Goal: Task Accomplishment & Management: Manage account settings

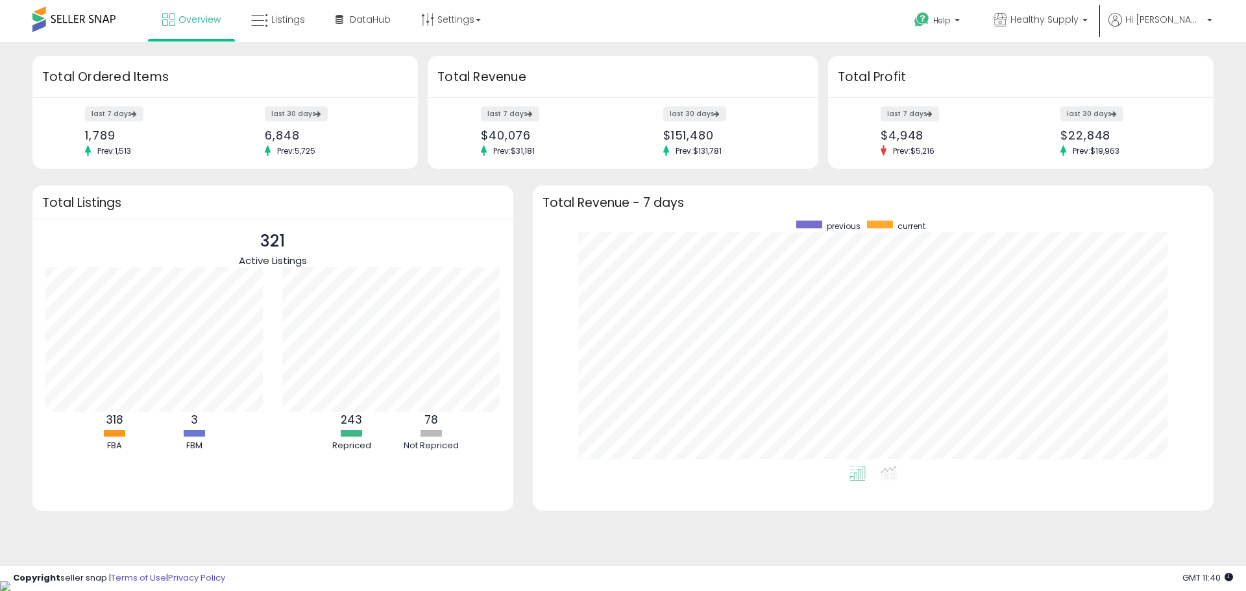
scroll to position [245, 655]
click at [261, 18] on icon at bounding box center [259, 20] width 17 height 17
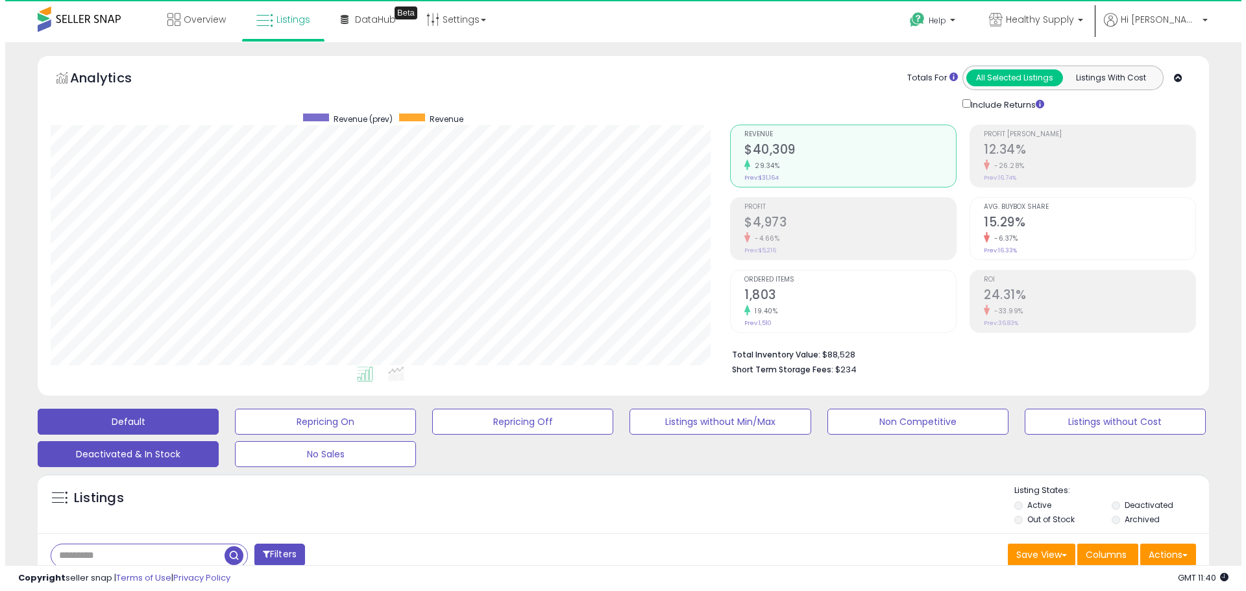
scroll to position [266, 680]
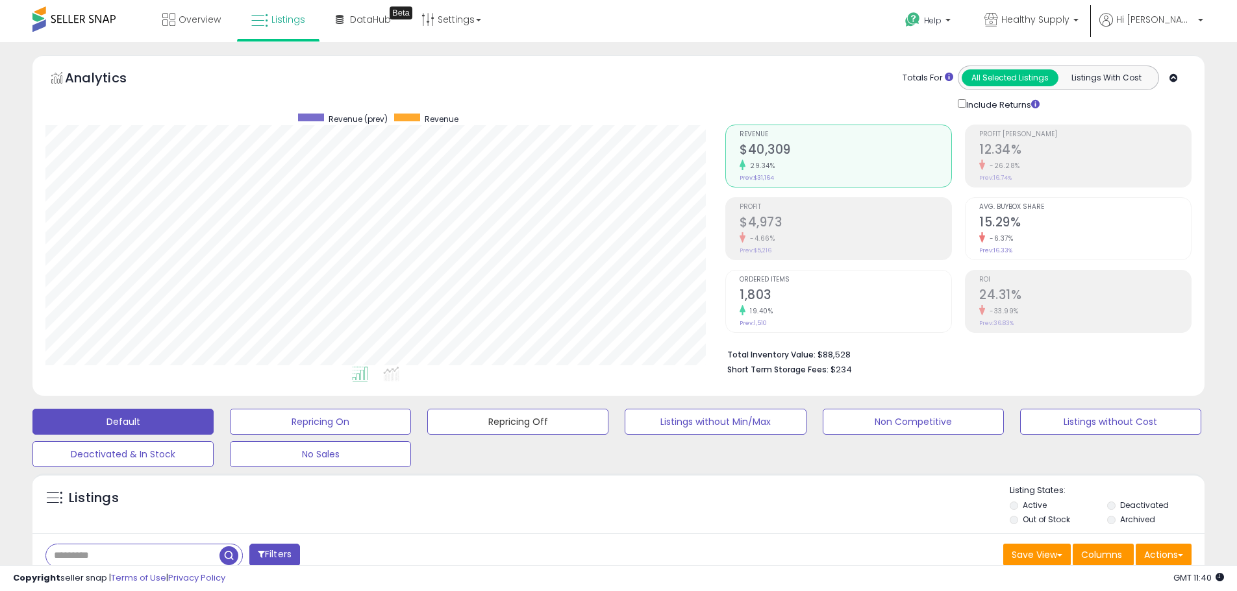
drag, startPoint x: 517, startPoint y: 417, endPoint x: 26, endPoint y: 388, distance: 492.2
click at [517, 417] on button "Repricing Off" at bounding box center [517, 422] width 181 height 26
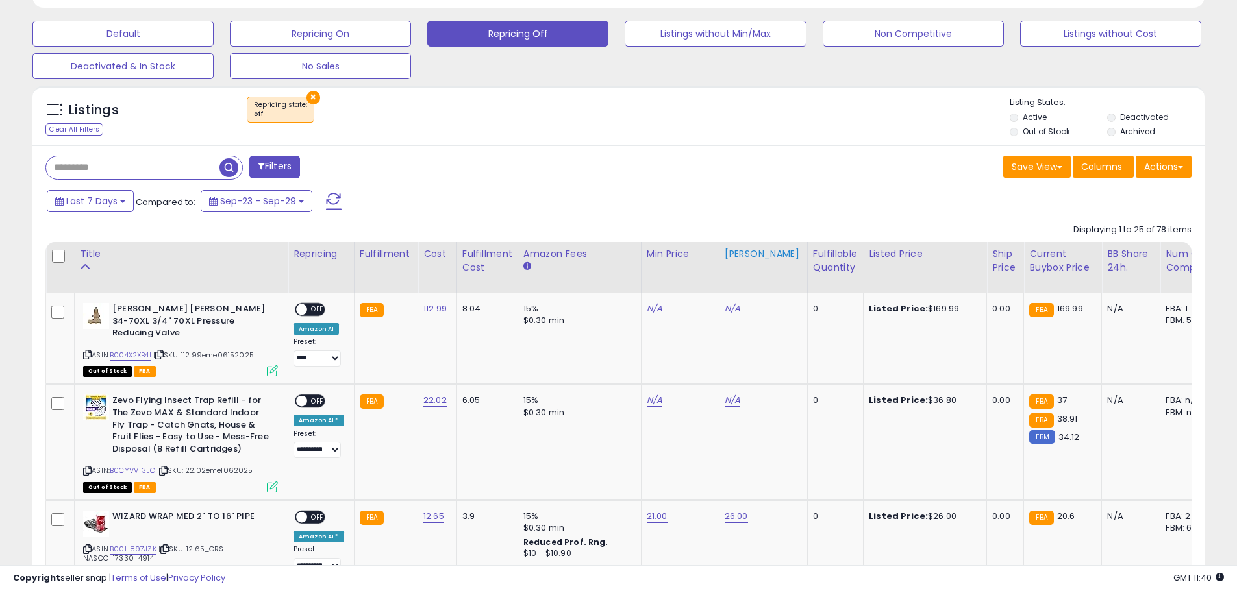
scroll to position [389, 0]
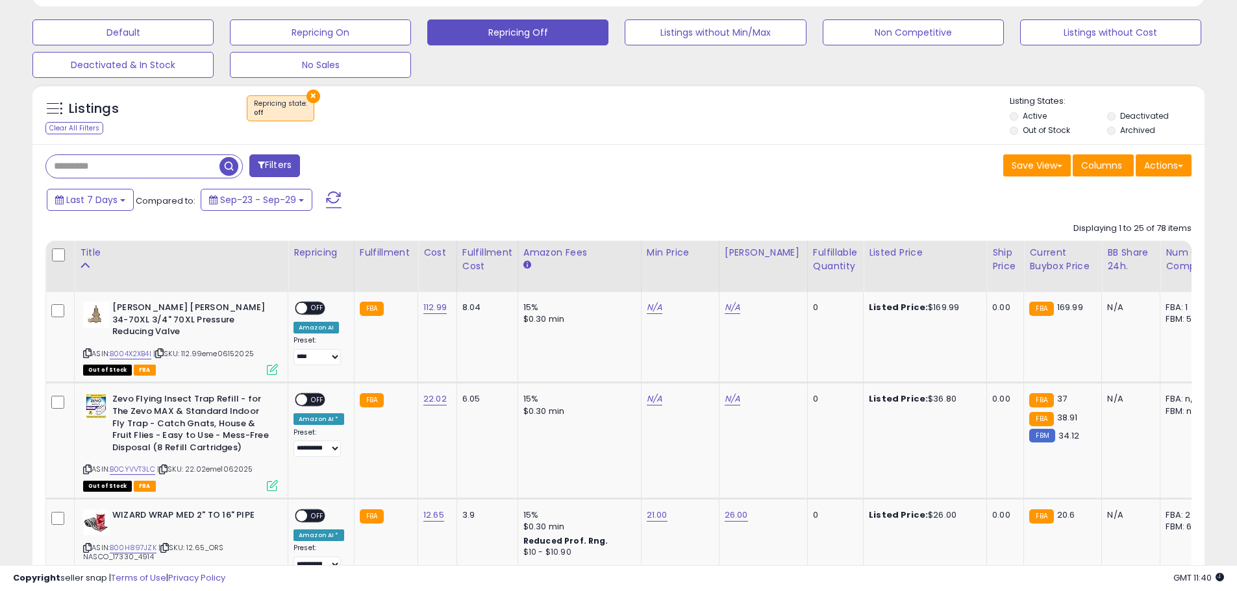
drag, startPoint x: 815, startPoint y: 253, endPoint x: 732, endPoint y: 271, distance: 85.5
click at [815, 253] on div "Fulfillable Quantity" at bounding box center [835, 259] width 45 height 27
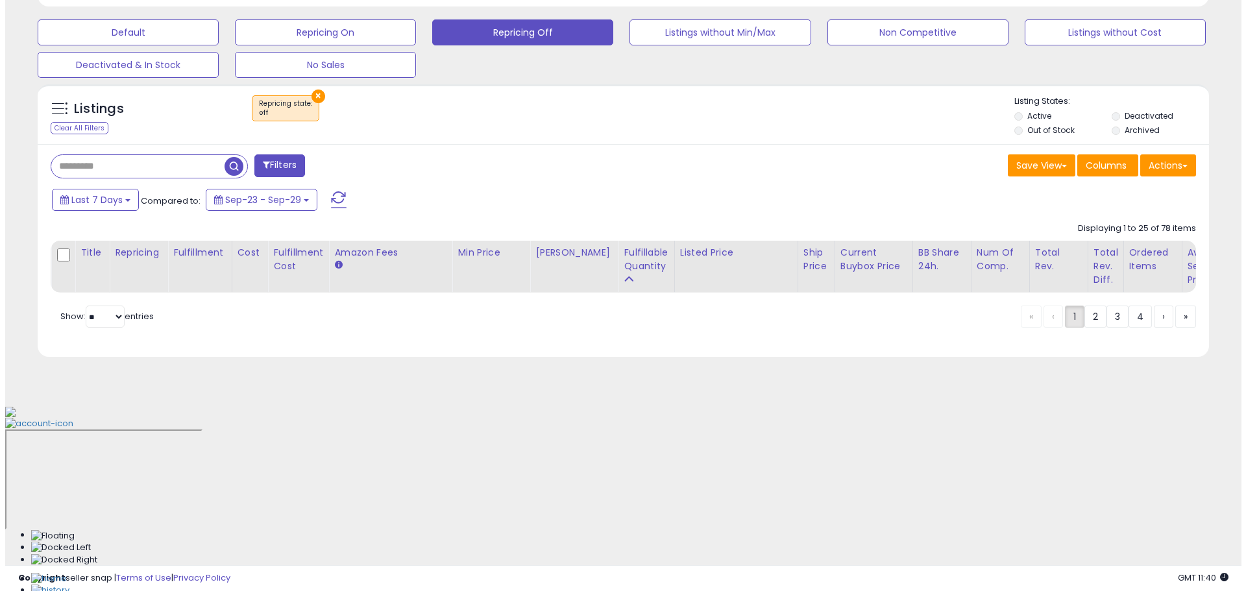
scroll to position [214, 0]
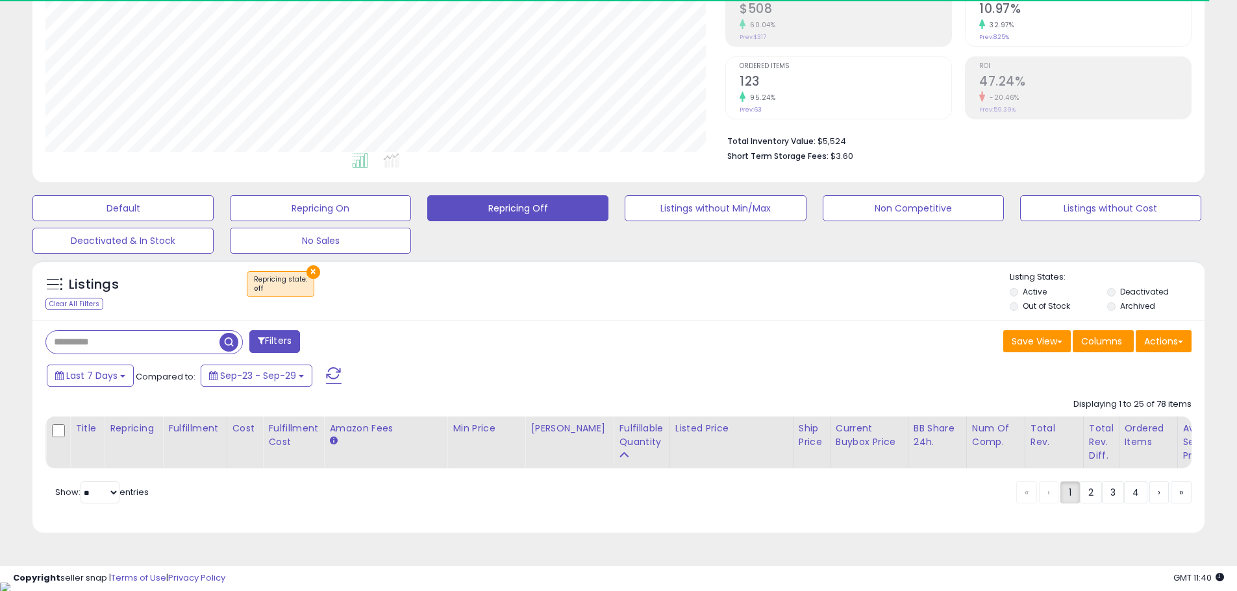
click at [540, 336] on div "Filters" at bounding box center [327, 343] width 583 height 26
click at [229, 341] on span "button" at bounding box center [228, 342] width 19 height 19
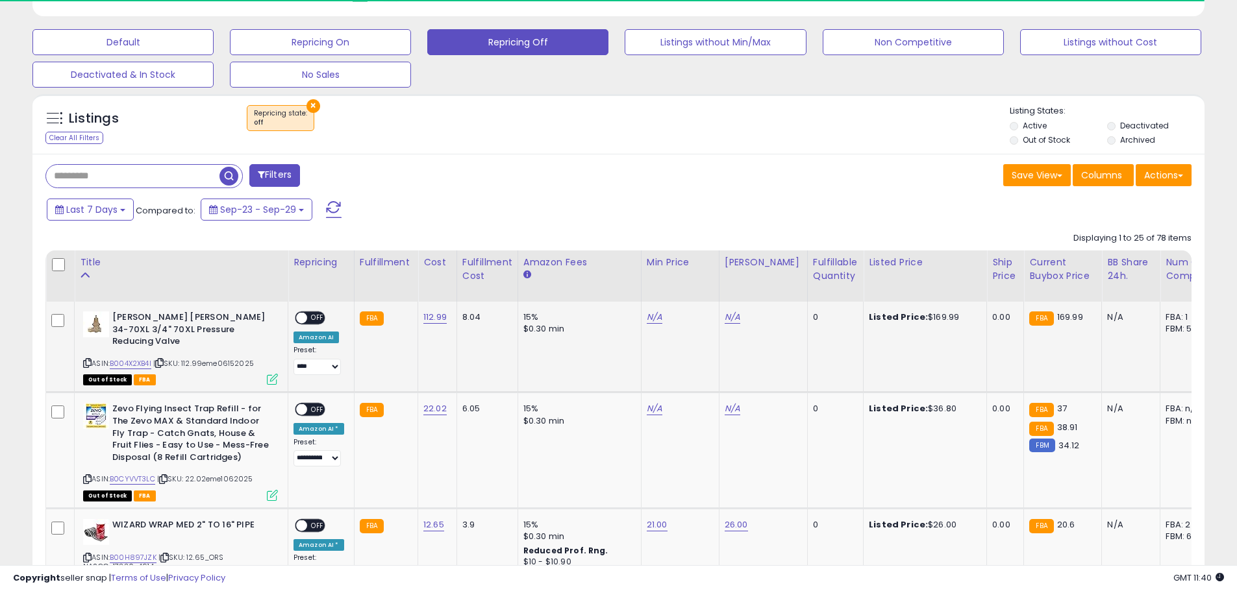
scroll to position [389, 0]
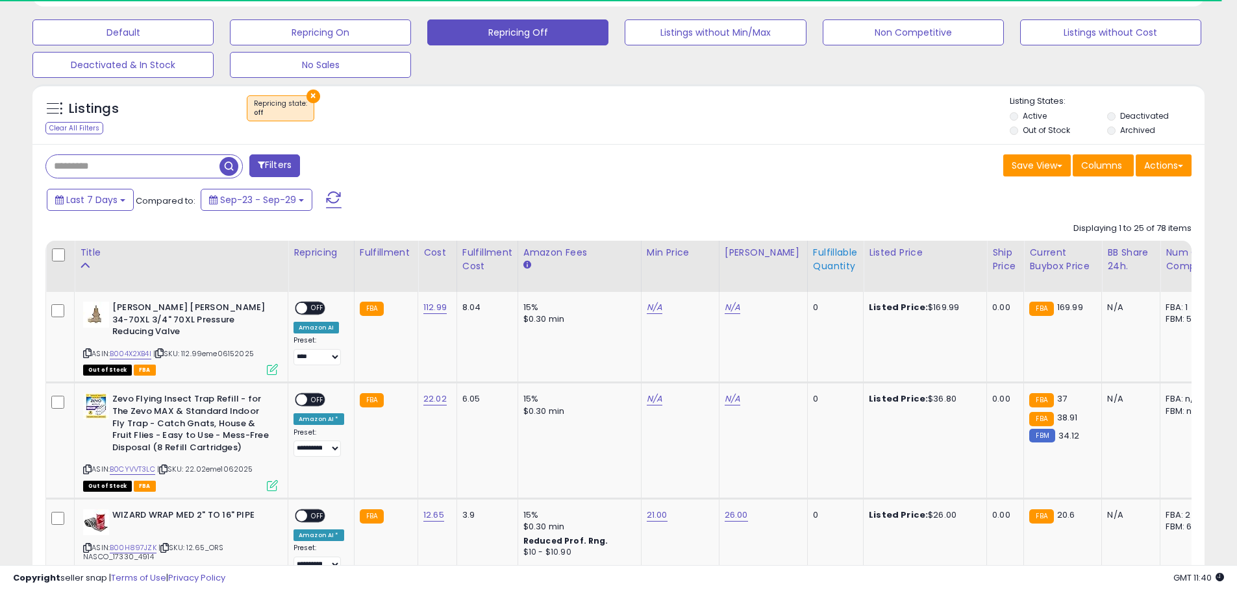
click at [815, 251] on div "Fulfillable Quantity" at bounding box center [835, 259] width 45 height 27
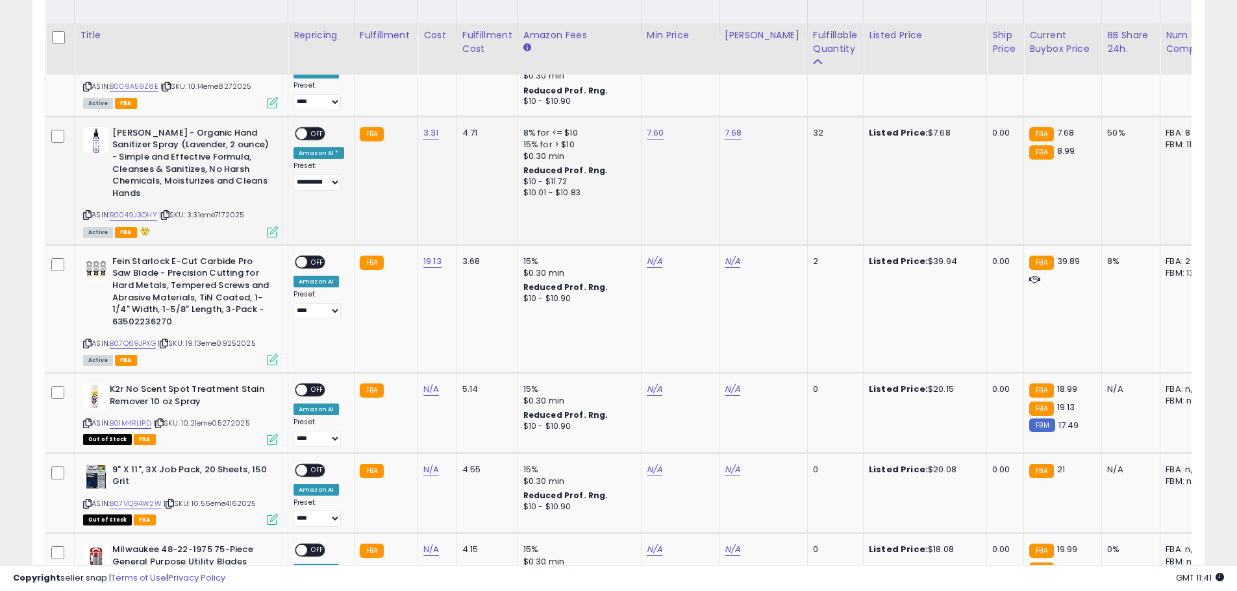
scroll to position [668, 0]
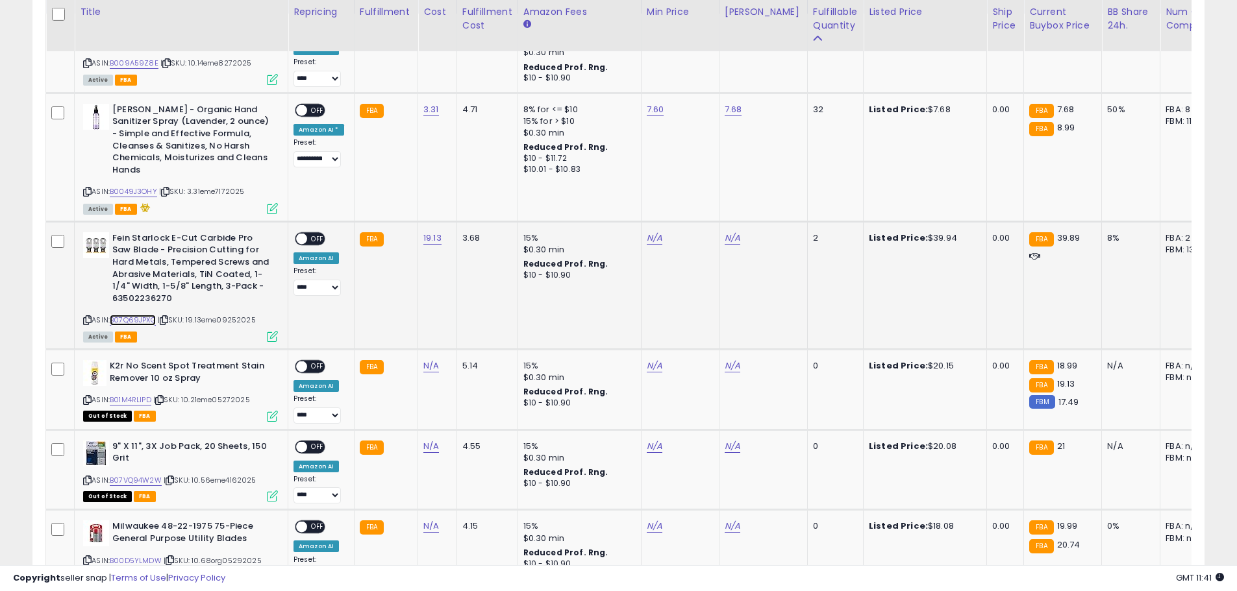
click at [140, 316] on link "B07Q69JPXG" at bounding box center [133, 320] width 46 height 11
click at [658, 238] on div "N/A" at bounding box center [677, 238] width 62 height 12
click at [649, 235] on link "N/A" at bounding box center [654, 238] width 16 height 13
type input "*****"
click button "submit" at bounding box center [685, 204] width 22 height 19
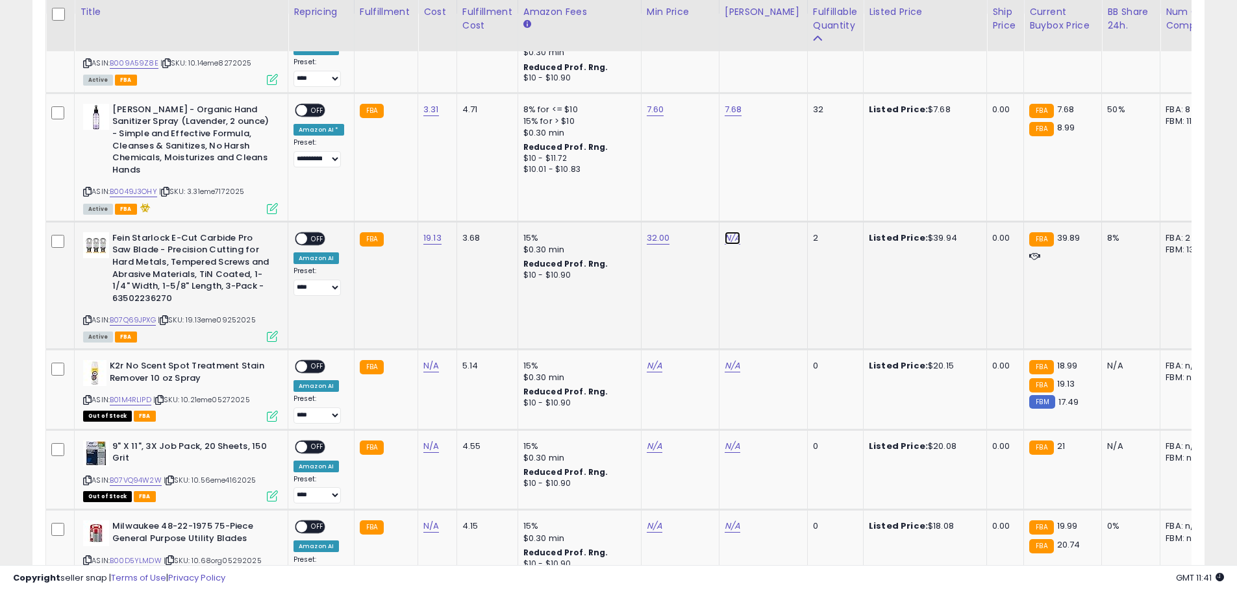
click at [726, 238] on link "N/A" at bounding box center [732, 238] width 16 height 13
type input "*****"
click button "submit" at bounding box center [763, 204] width 22 height 19
click at [308, 236] on span "OFF" at bounding box center [317, 239] width 21 height 11
click at [315, 290] on select "**********" at bounding box center [316, 288] width 47 height 16
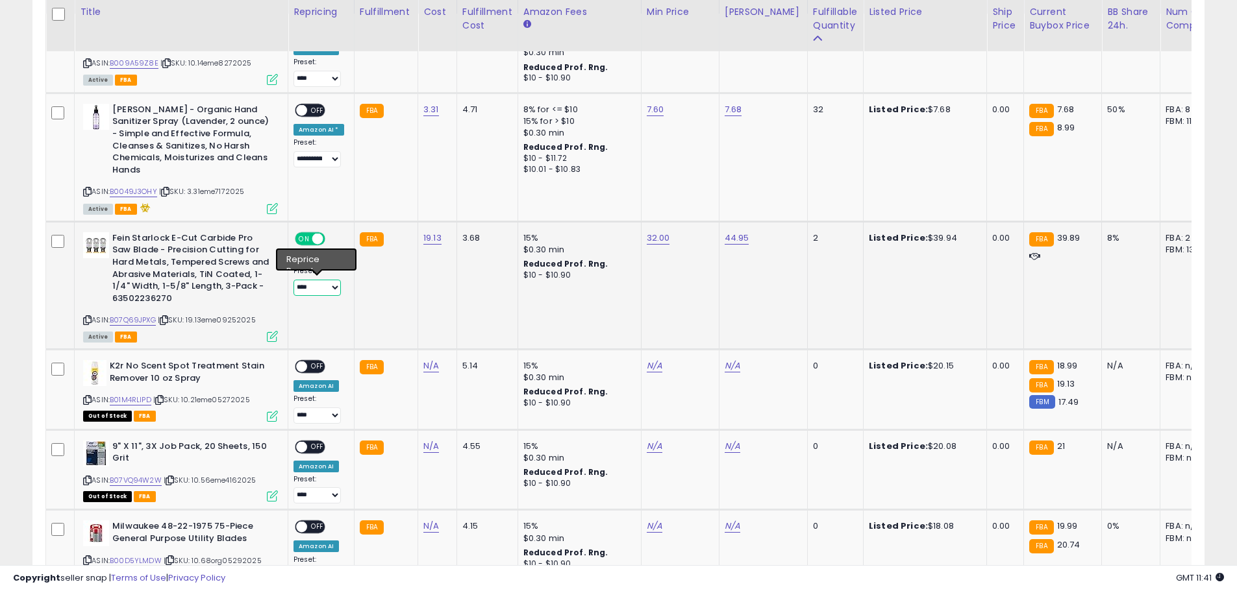
select select "**********"
click at [293, 280] on select "**********" at bounding box center [316, 288] width 47 height 16
click at [463, 292] on td "3.68" at bounding box center [486, 285] width 61 height 128
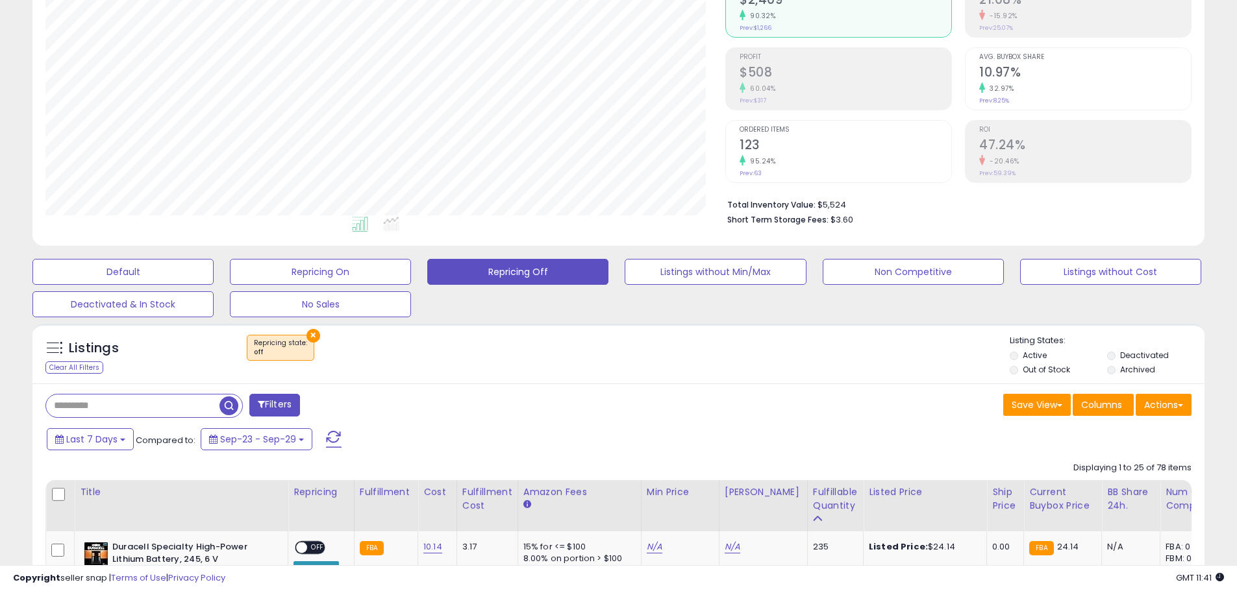
scroll to position [149, 0]
